Goal: Check status

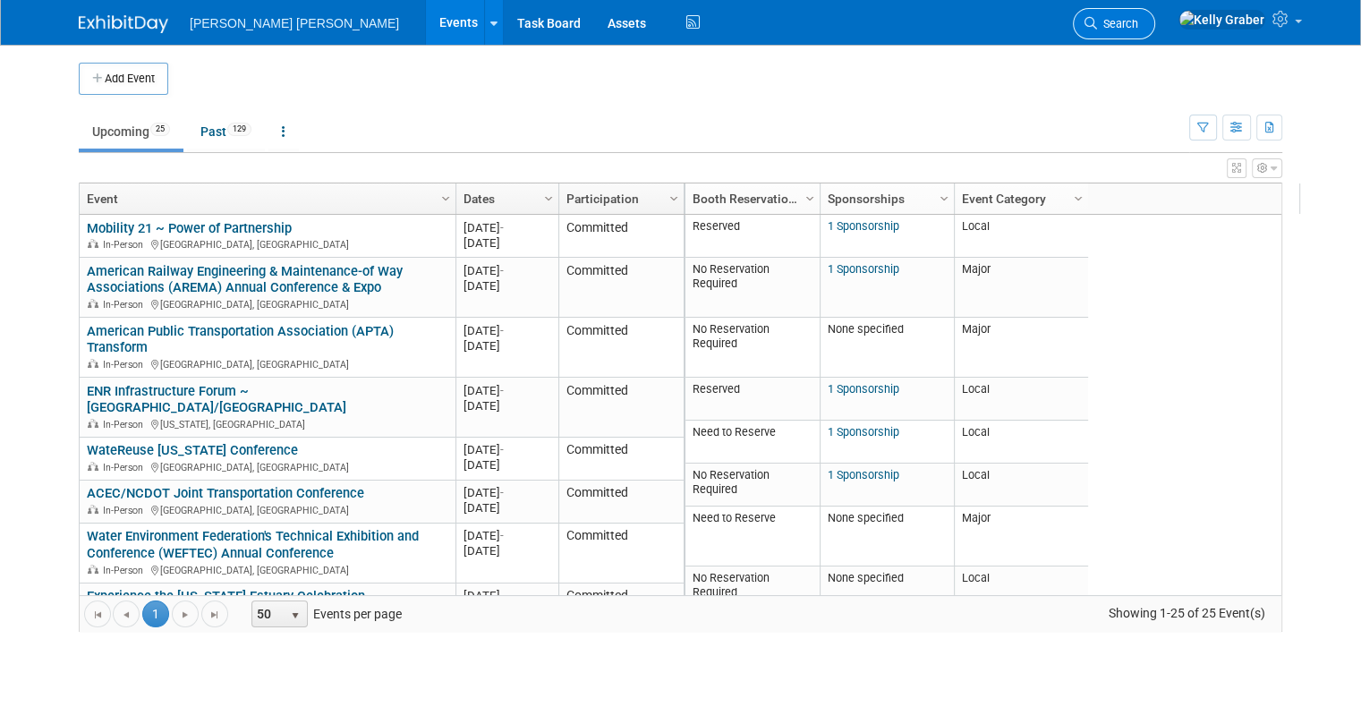
click at [1155, 13] on link "Search" at bounding box center [1114, 23] width 82 height 31
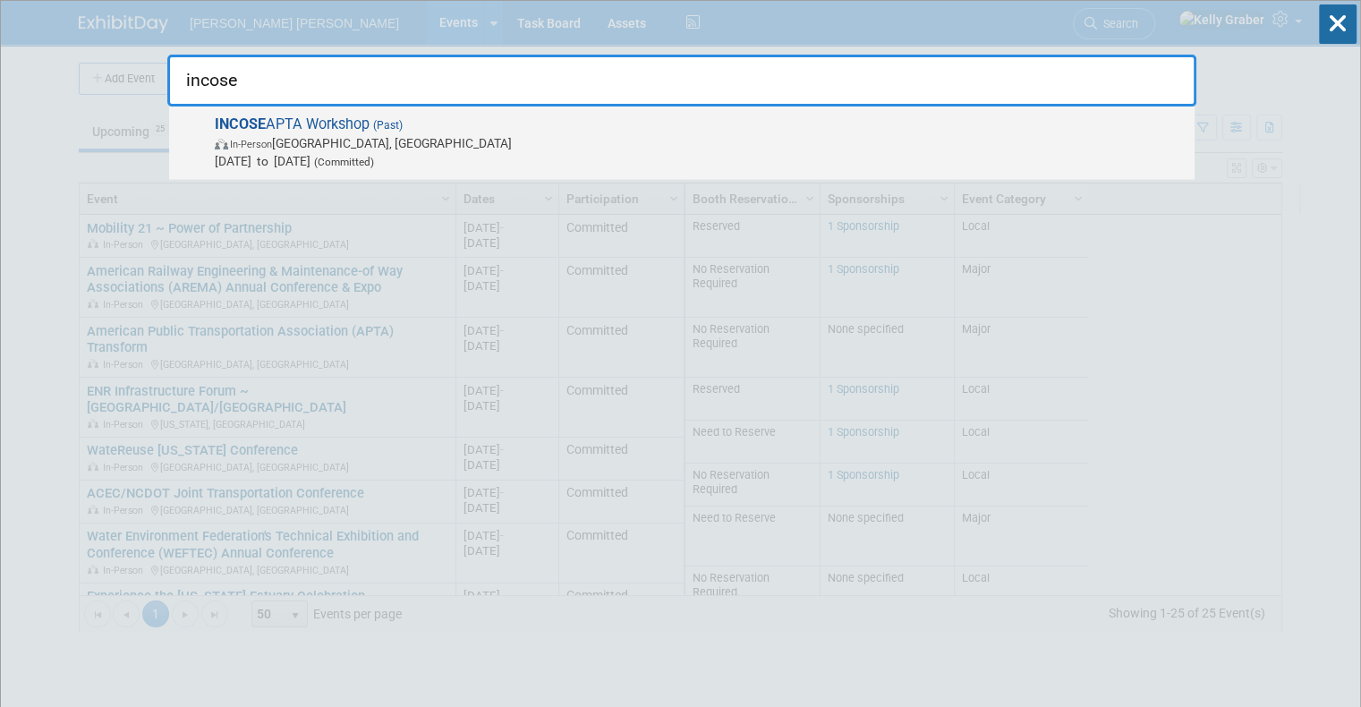
type input "incose"
click at [522, 145] on span "In-Person [GEOGRAPHIC_DATA], [GEOGRAPHIC_DATA]" at bounding box center [700, 143] width 971 height 18
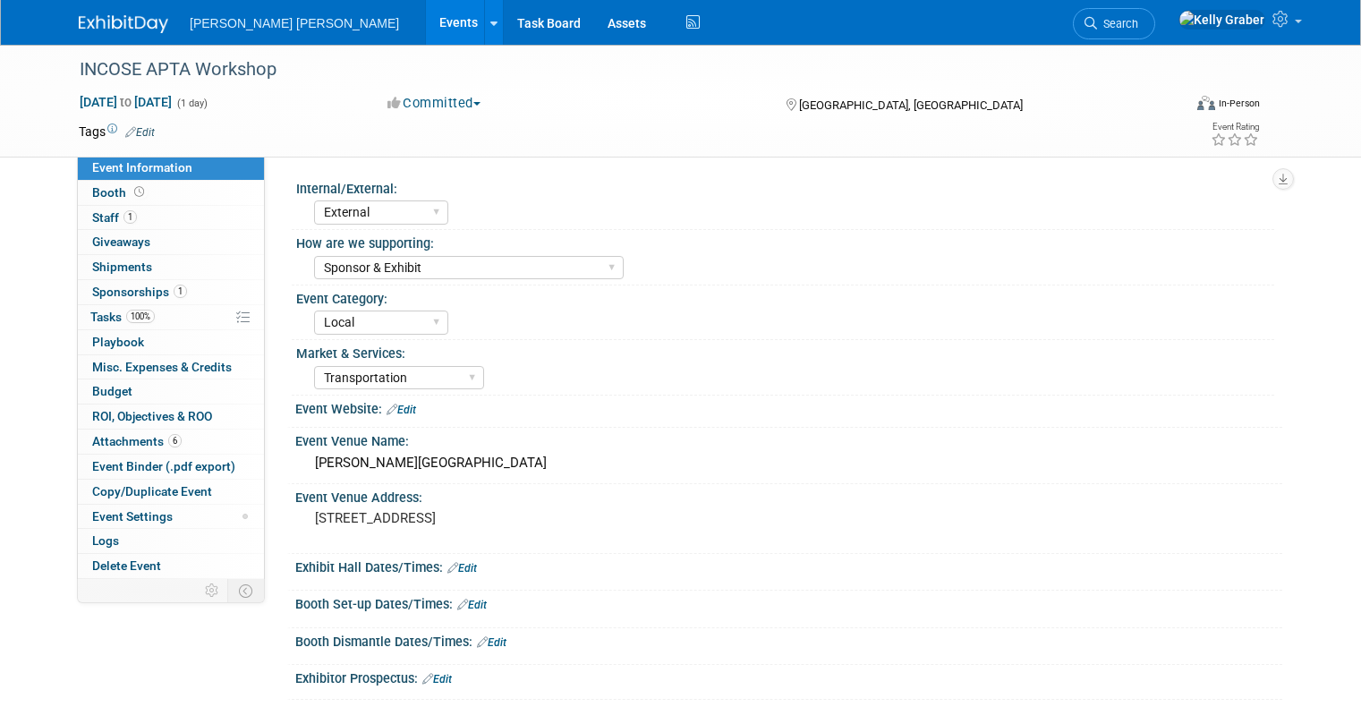
select select "External"
select select "Sponsor & Exhibit"
select select "Local"
select select "Transportation"
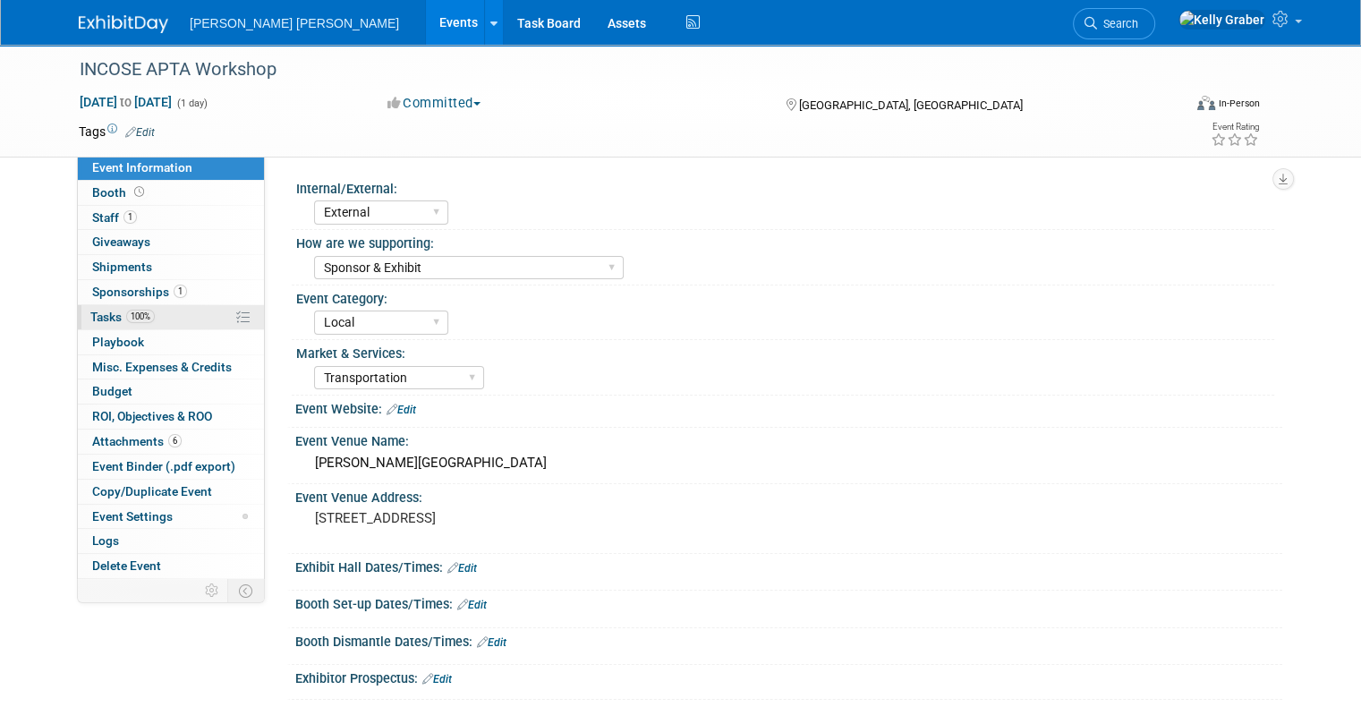
click at [144, 320] on link "100% Tasks 100%" at bounding box center [171, 317] width 186 height 24
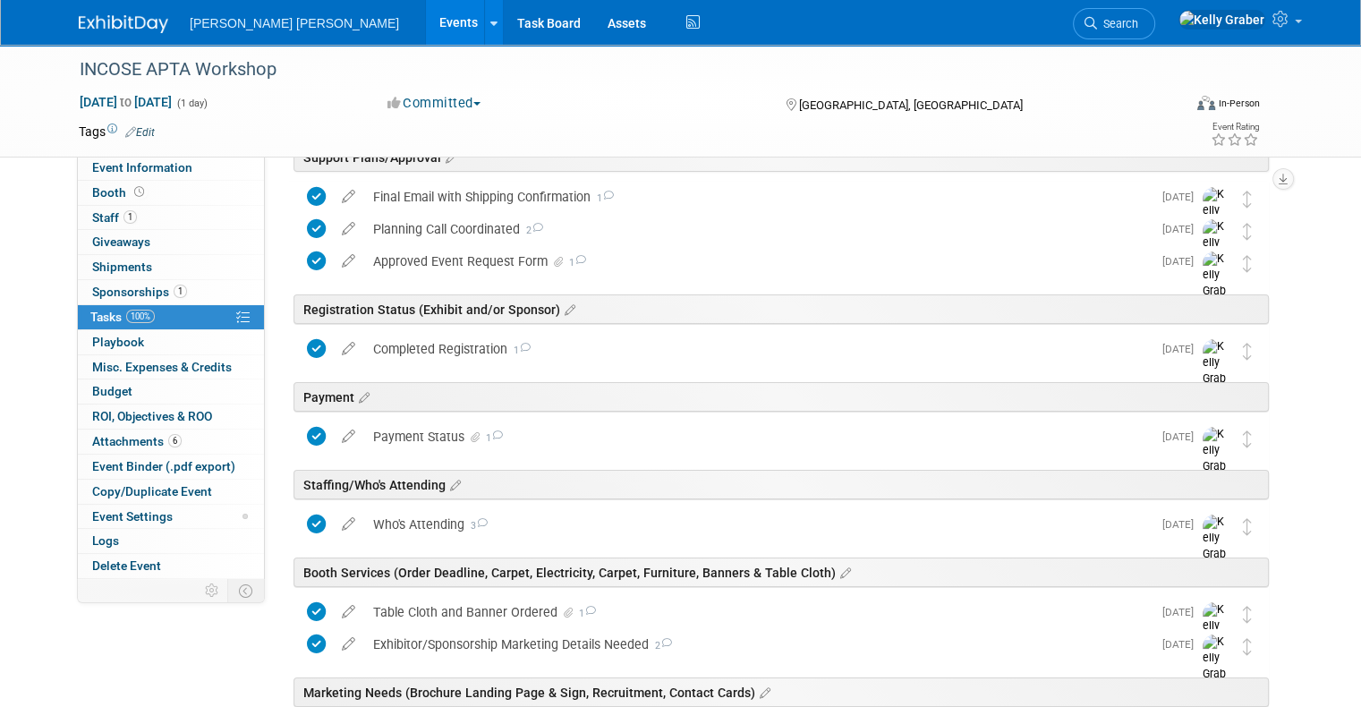
scroll to position [89, 0]
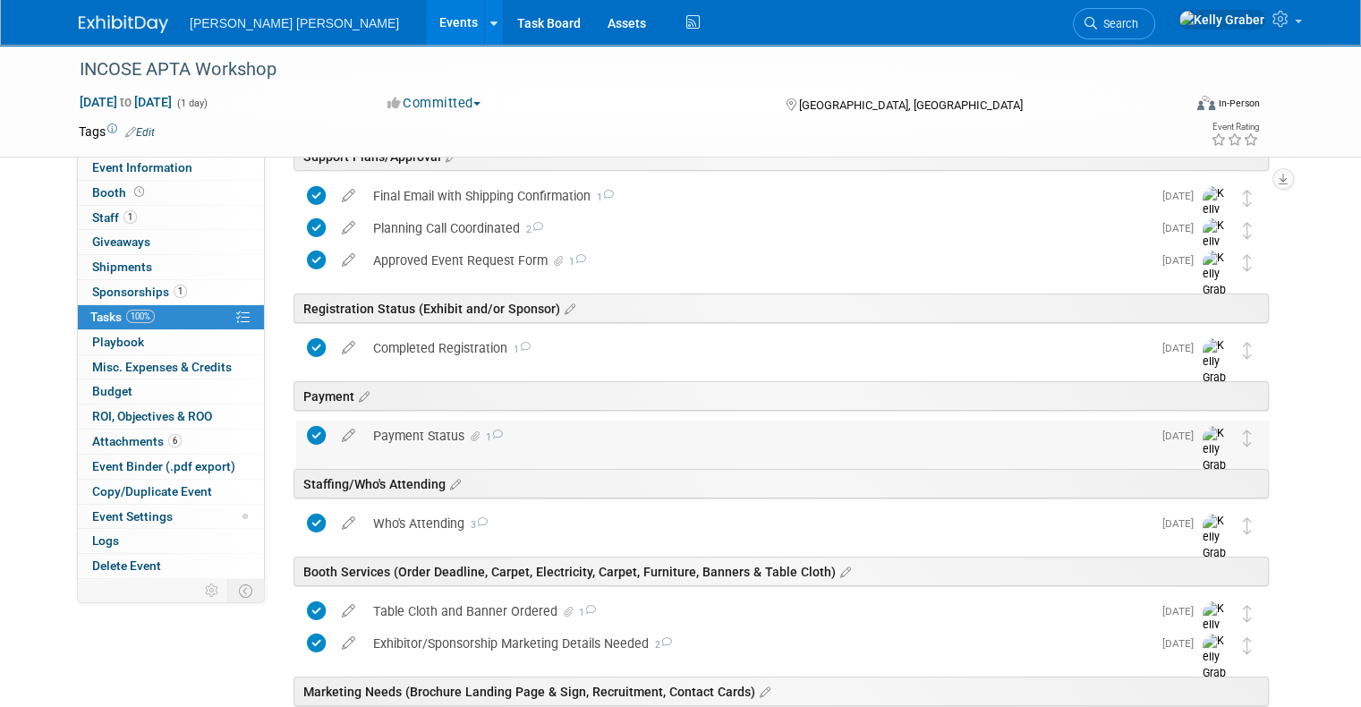
click at [429, 446] on div "Payment Status 1" at bounding box center [757, 436] width 787 height 30
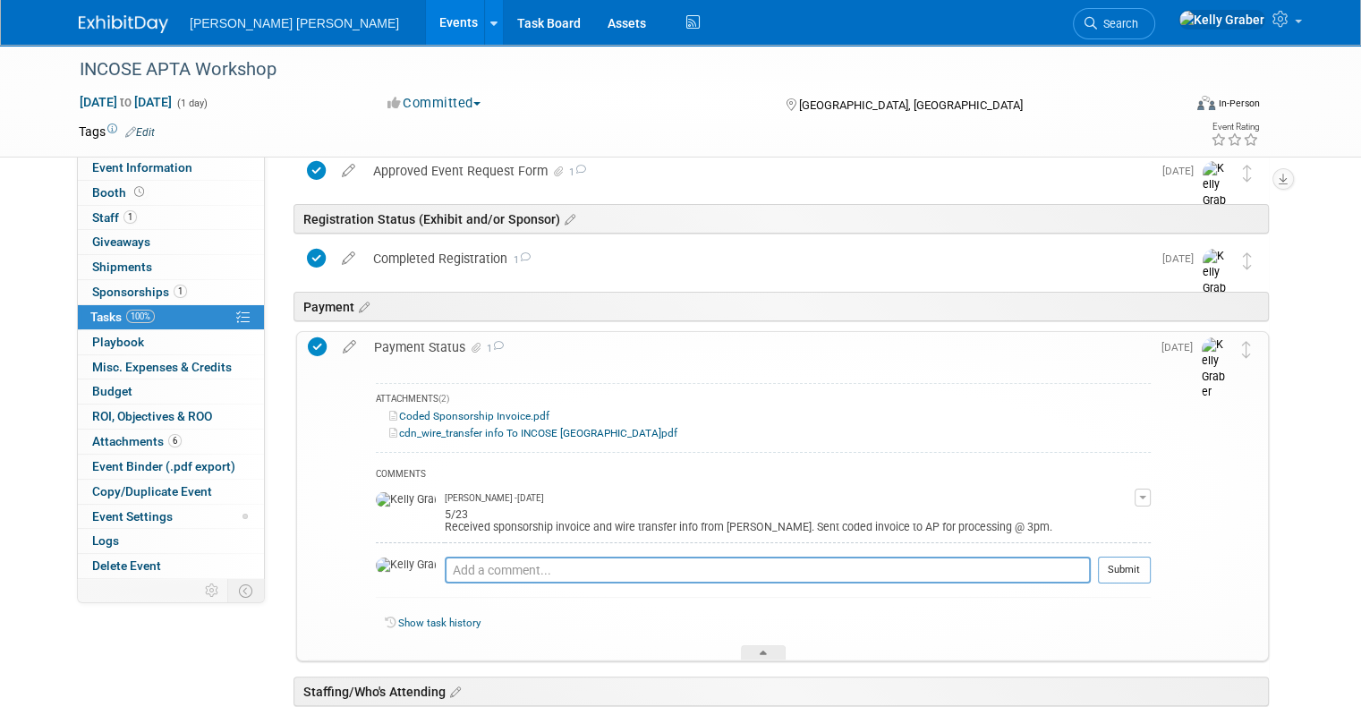
scroll to position [268, 0]
